Goal: Task Accomplishment & Management: Use online tool/utility

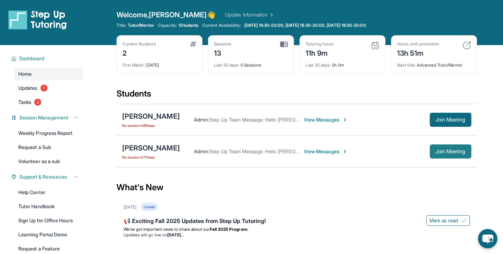
click at [435, 149] on span "Join Meeting" at bounding box center [450, 151] width 30 height 4
click at [451, 153] on span "Join Meeting" at bounding box center [450, 151] width 30 height 4
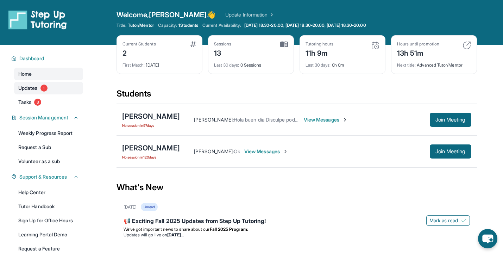
click at [53, 90] on link "Updates 1" at bounding box center [48, 88] width 69 height 13
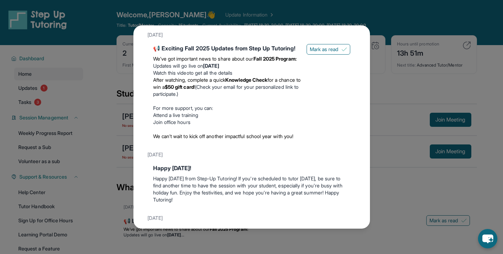
scroll to position [33, 0]
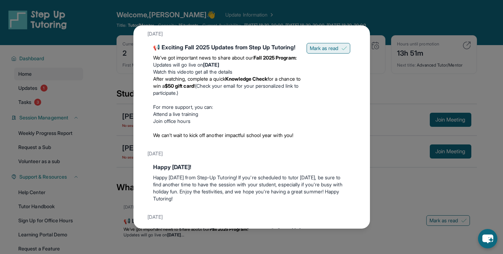
click at [317, 49] on span "Mark as read" at bounding box center [324, 48] width 29 height 7
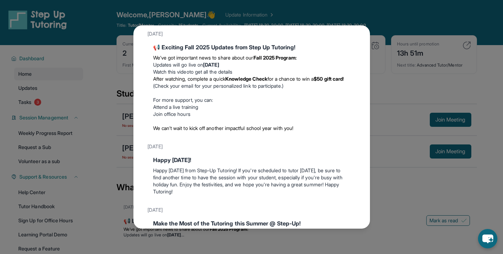
click at [376, 119] on div "Updates [DATE] 📢 Exciting Fall 2025 Updates from Step Up Tutoring! We’ve got im…" at bounding box center [251, 127] width 503 height 254
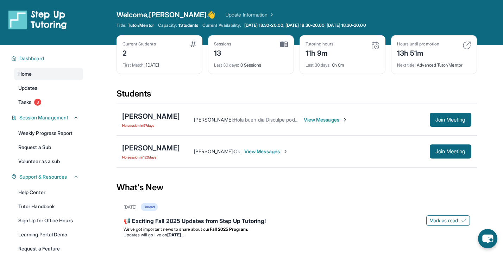
click at [384, 119] on div "[PERSON_NAME] : Hola buen dia Disculpe podrian cambiar de tutora para mi niña V…" at bounding box center [305, 119] width 250 height 7
click at [31, 103] on span "Tasks" at bounding box center [24, 102] width 13 height 7
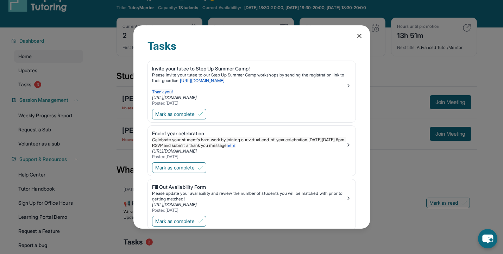
scroll to position [20, 0]
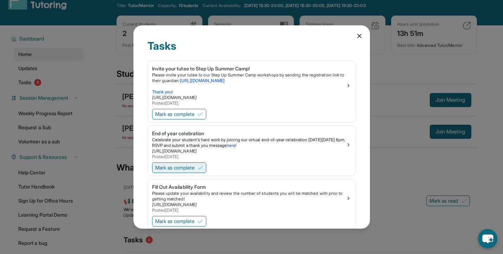
click at [186, 166] on span "Mark as complete" at bounding box center [174, 167] width 39 height 7
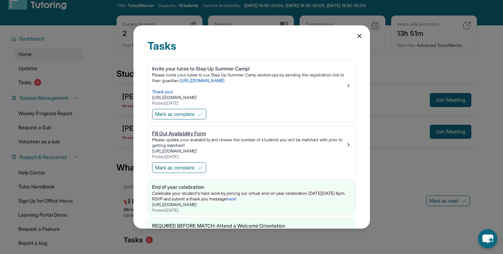
click at [178, 133] on div "Fill Out Availability Form" at bounding box center [249, 133] width 194 height 7
click at [359, 35] on icon at bounding box center [359, 35] width 7 height 7
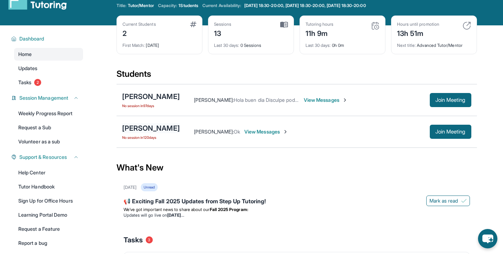
click at [143, 132] on div "[PERSON_NAME]" at bounding box center [151, 128] width 58 height 10
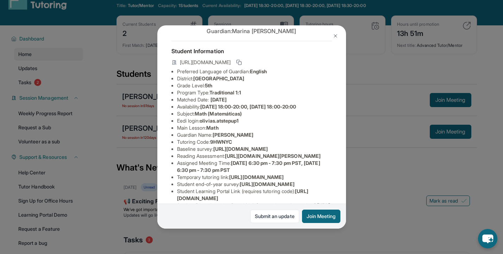
scroll to position [25, 0]
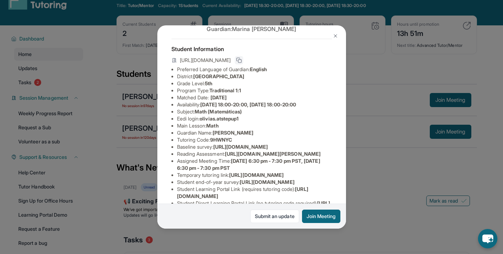
click at [241, 59] on rect at bounding box center [239, 60] width 3 height 3
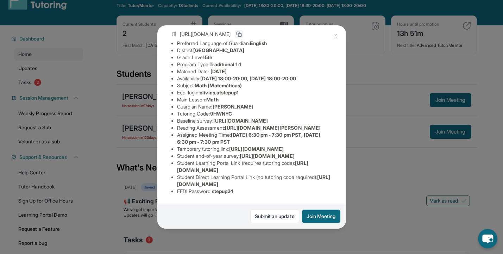
scroll to position [109, 0]
drag, startPoint x: 244, startPoint y: 140, endPoint x: 160, endPoint y: 134, distance: 84.7
click at [160, 134] on div "[PERSON_NAME] Guardian: [PERSON_NAME] Student Information [URL][DOMAIN_NAME] Pr…" at bounding box center [251, 126] width 189 height 203
copy li "[URL][DOMAIN_NAME]"
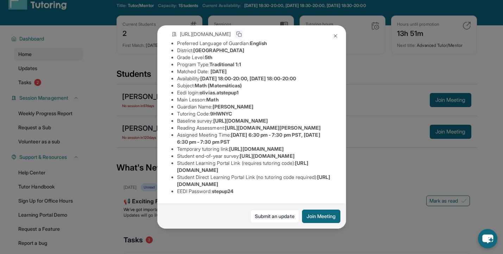
drag, startPoint x: 303, startPoint y: 170, endPoint x: 168, endPoint y: 172, distance: 134.8
click at [168, 172] on div "[PERSON_NAME] Guardian: [PERSON_NAME] Student Information [URL][DOMAIN_NAME] Pr…" at bounding box center [251, 126] width 189 height 203
drag, startPoint x: 327, startPoint y: 184, endPoint x: 167, endPoint y: 184, distance: 159.4
click at [167, 184] on div "[PERSON_NAME] Guardian: [PERSON_NAME] Student Information [URL][DOMAIN_NAME] Pr…" at bounding box center [251, 126] width 189 height 203
copy li "[URL][DOMAIN_NAME]"
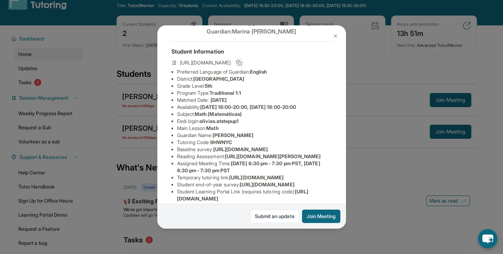
scroll to position [20, 0]
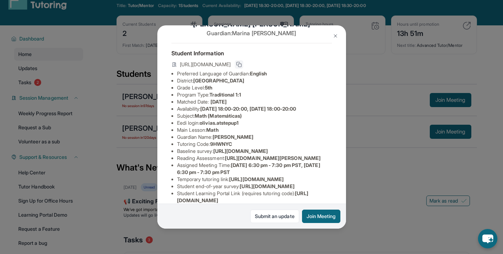
click at [335, 32] on button at bounding box center [335, 36] width 14 height 14
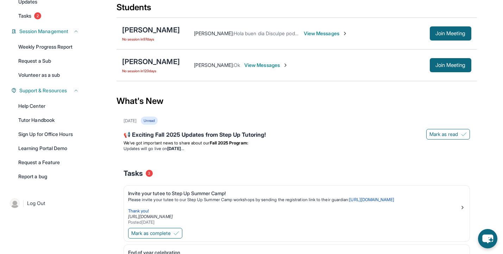
scroll to position [85, 0]
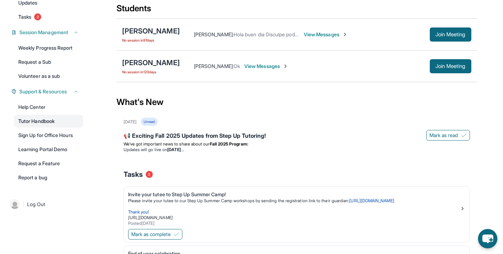
click at [33, 120] on link "Tutor Handbook" at bounding box center [48, 121] width 69 height 13
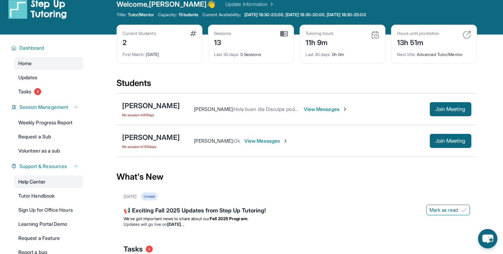
scroll to position [8, 0]
